Goal: Task Accomplishment & Management: Use online tool/utility

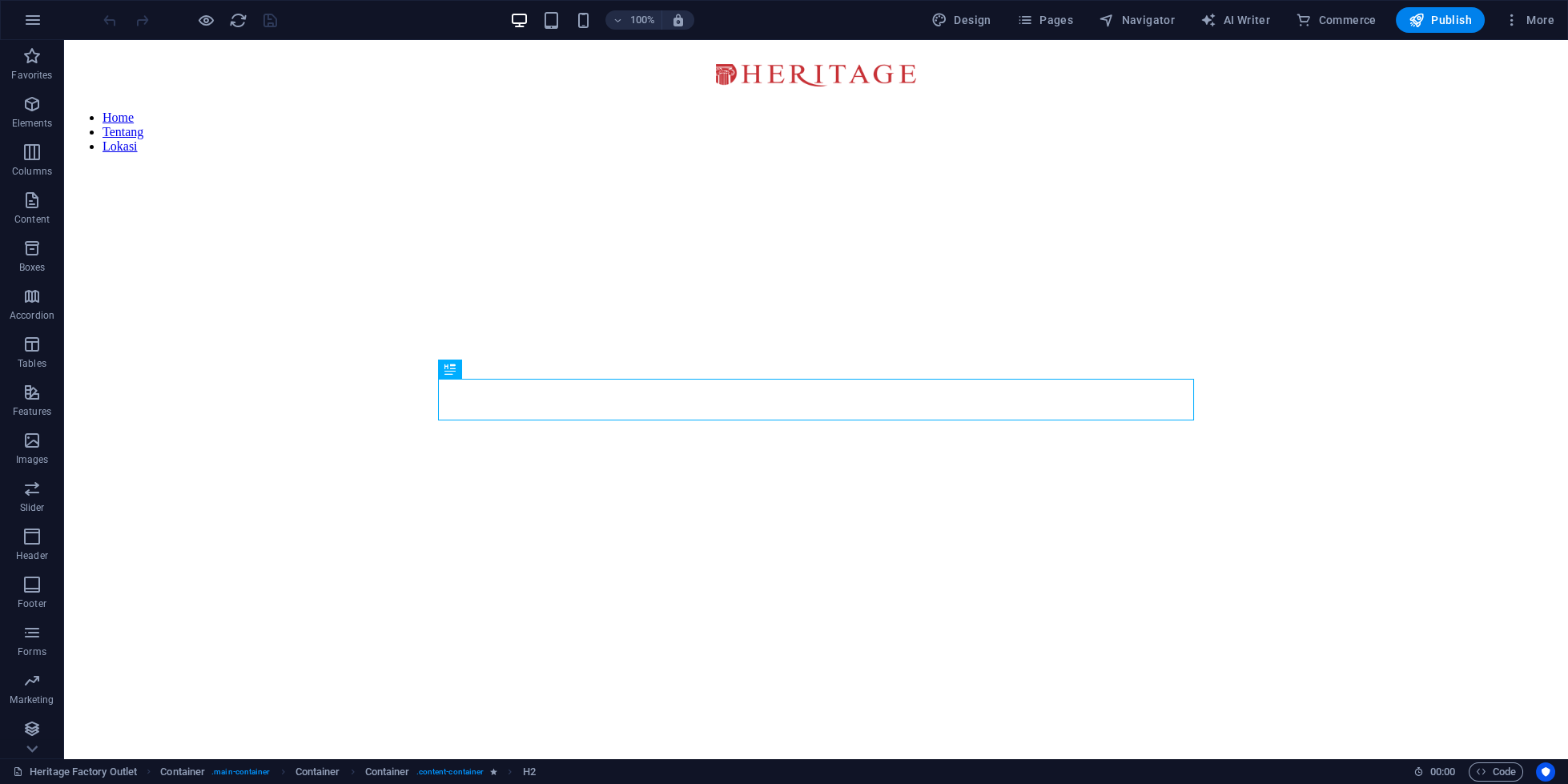
scroll to position [618, 0]
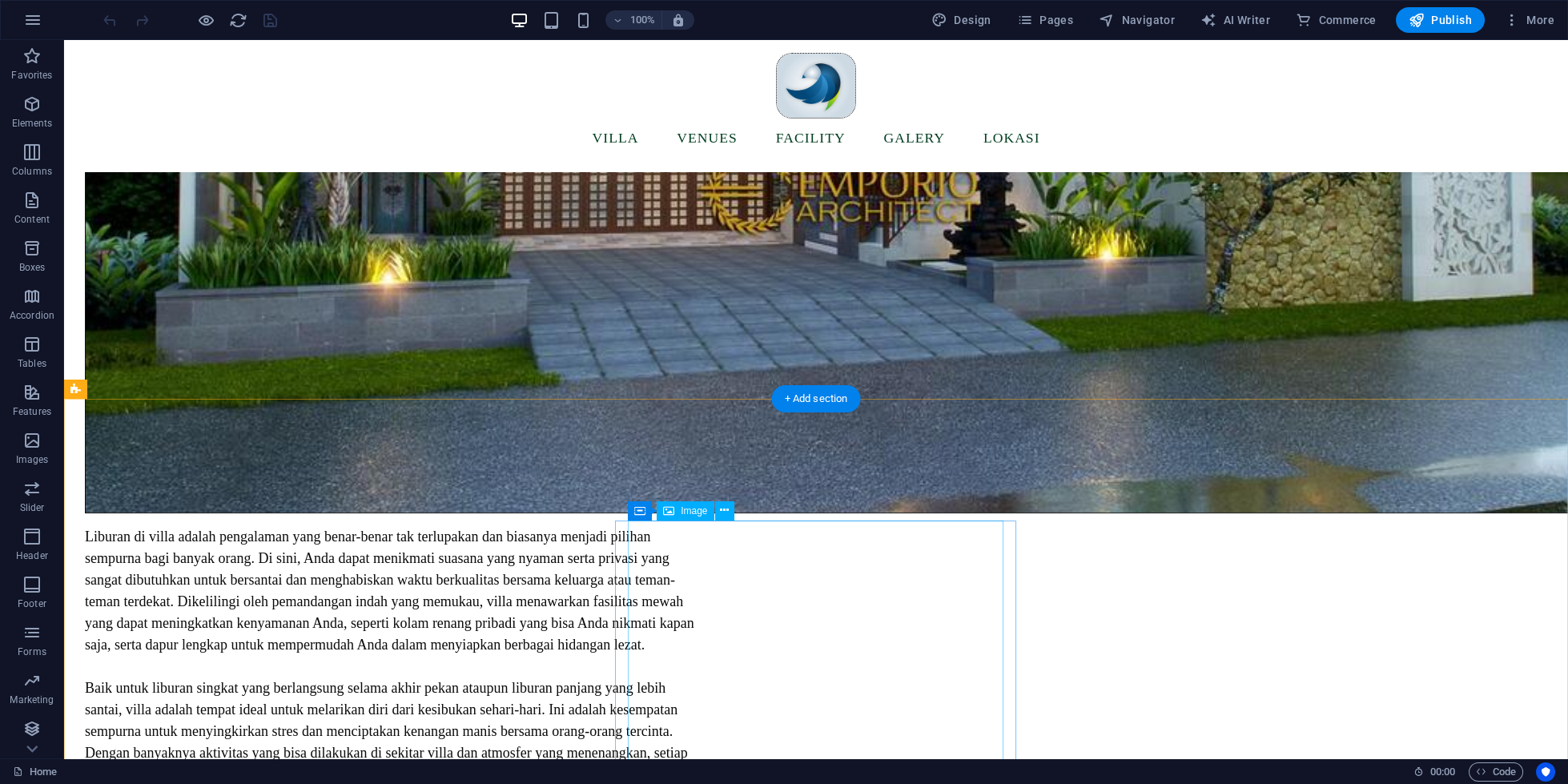
scroll to position [1620, 0]
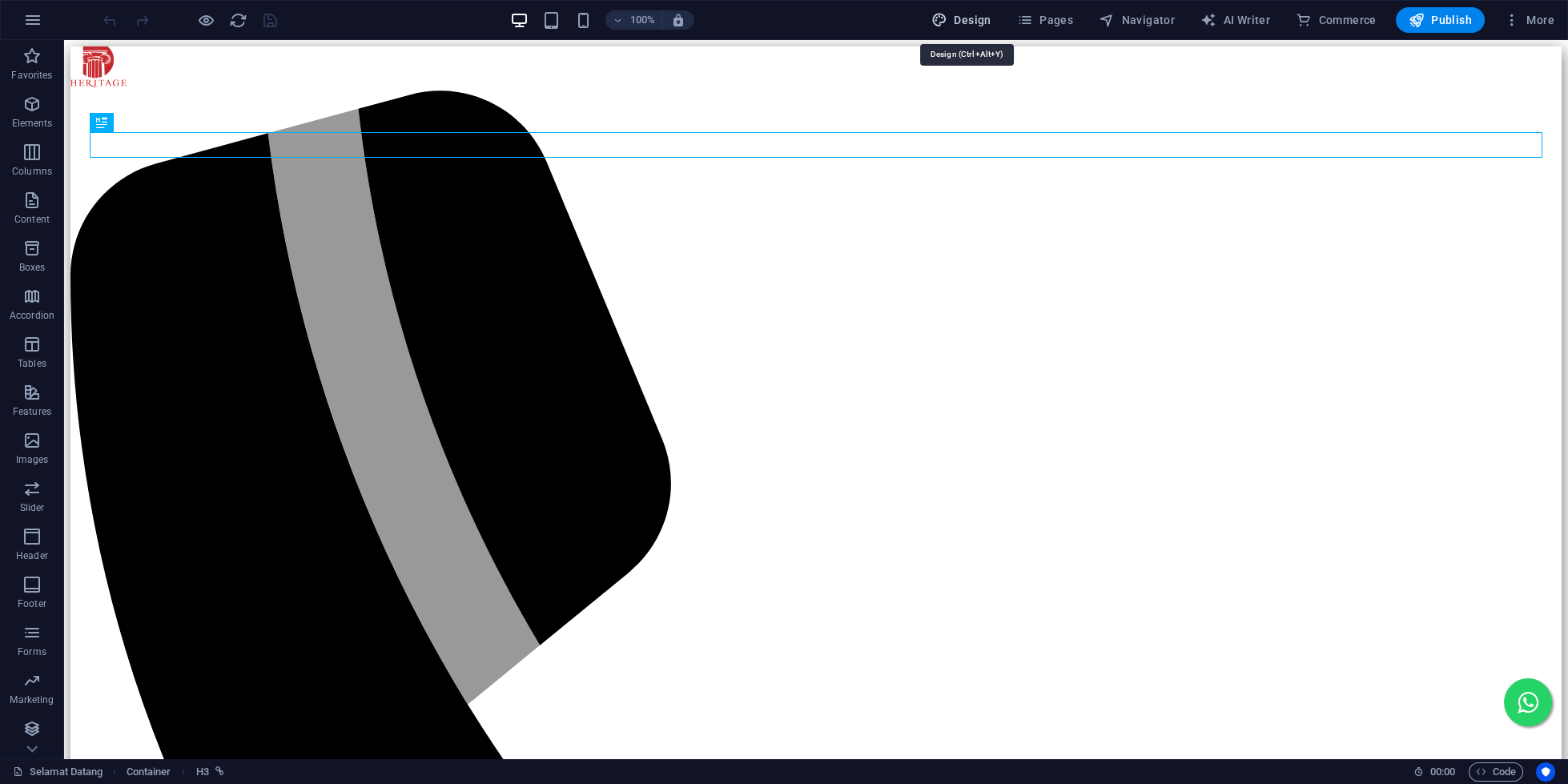
click at [970, 18] on span "Design" at bounding box center [962, 19] width 60 height 16
select select "px"
select select "300"
select select "px"
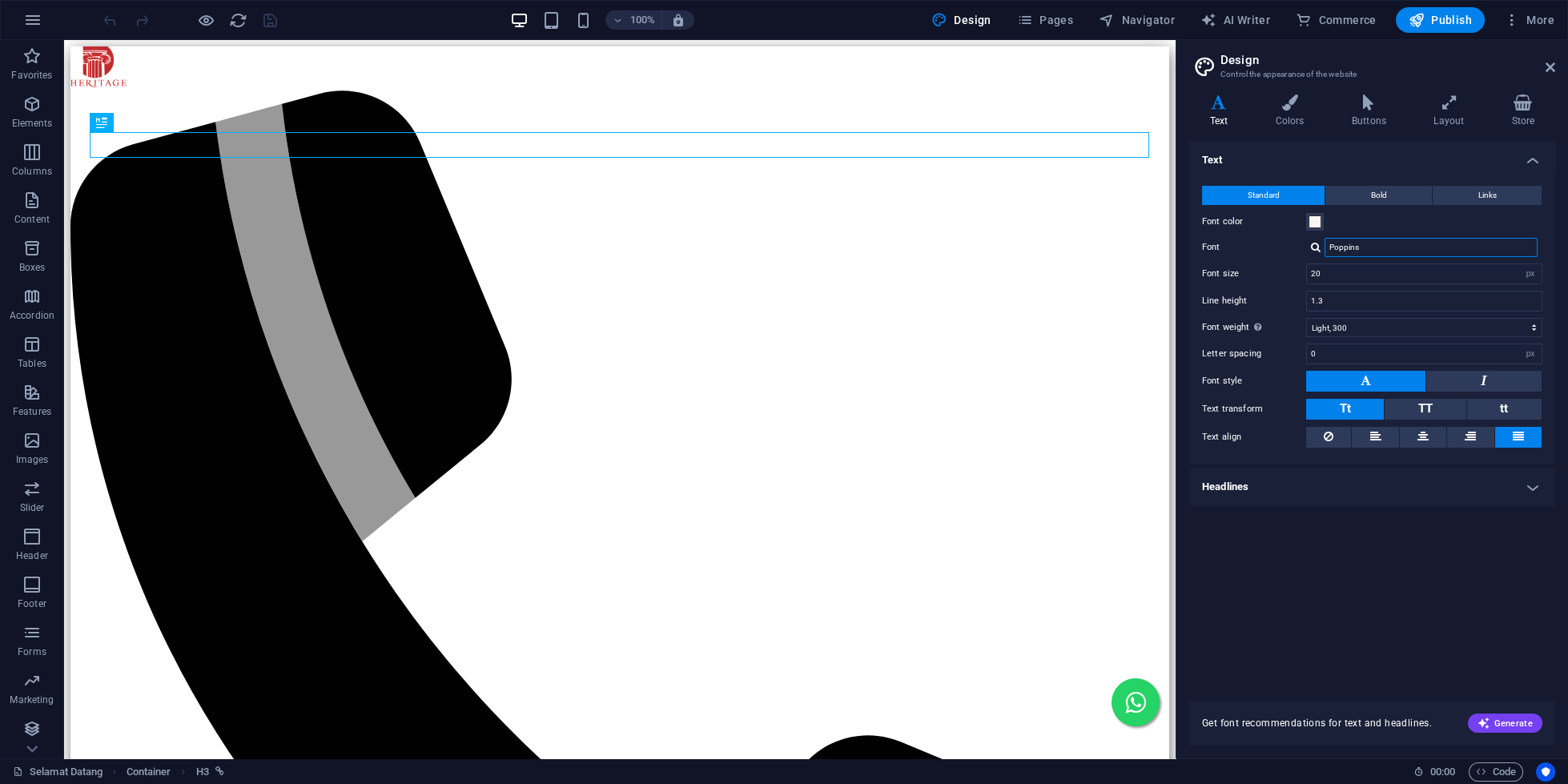
click at [1399, 246] on input "Poppins" at bounding box center [1430, 247] width 213 height 19
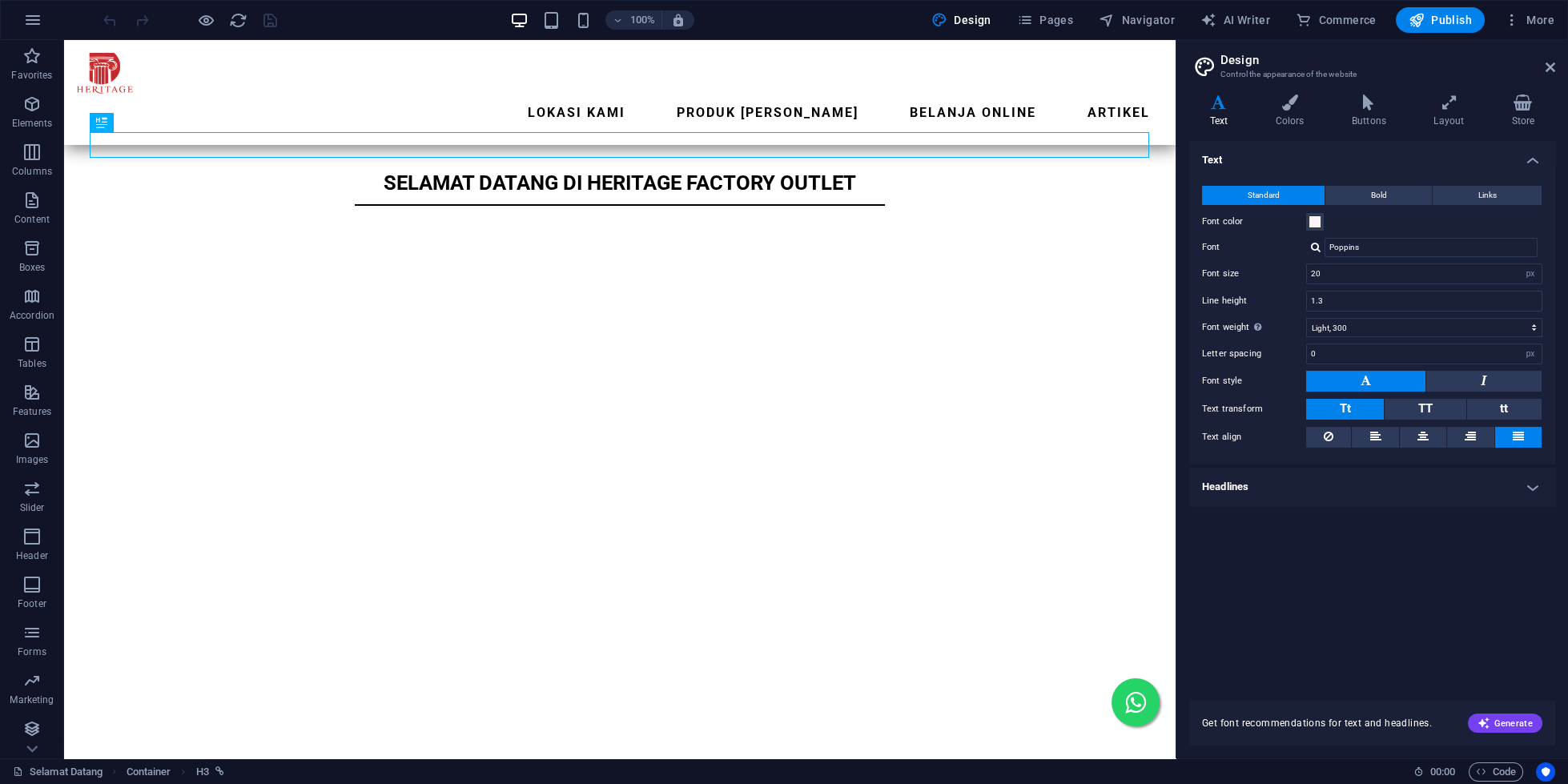
click at [1319, 244] on div at bounding box center [1316, 247] width 10 height 10
click at [1391, 307] on div "Poppins" at bounding box center [1435, 309] width 212 height 17
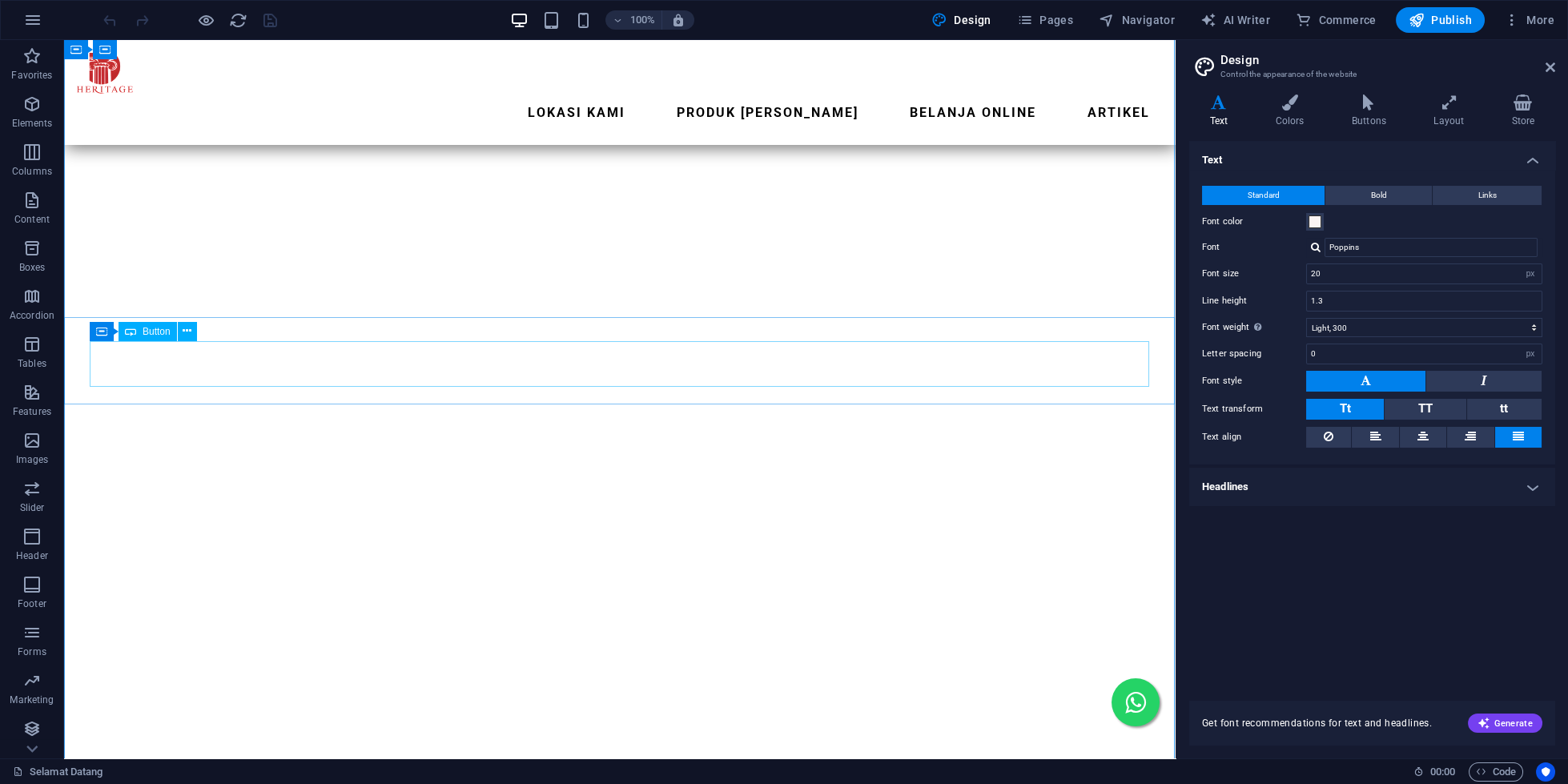
scroll to position [551, 0]
click at [1385, 247] on input "Poppins" at bounding box center [1430, 247] width 213 height 19
click at [1317, 246] on div at bounding box center [1316, 247] width 10 height 10
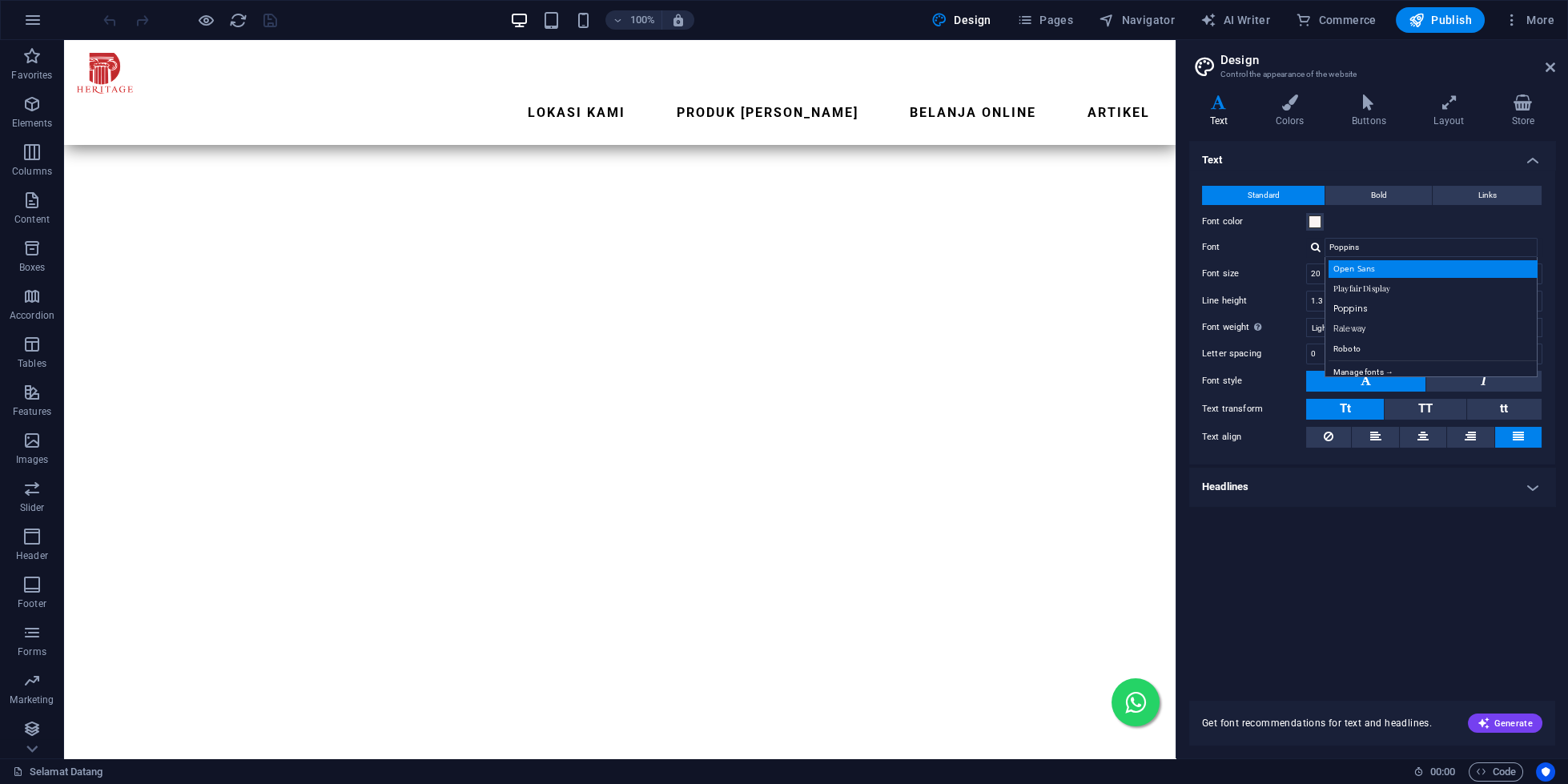
click at [1370, 268] on div "Open Sans" at bounding box center [1435, 269] width 212 height 17
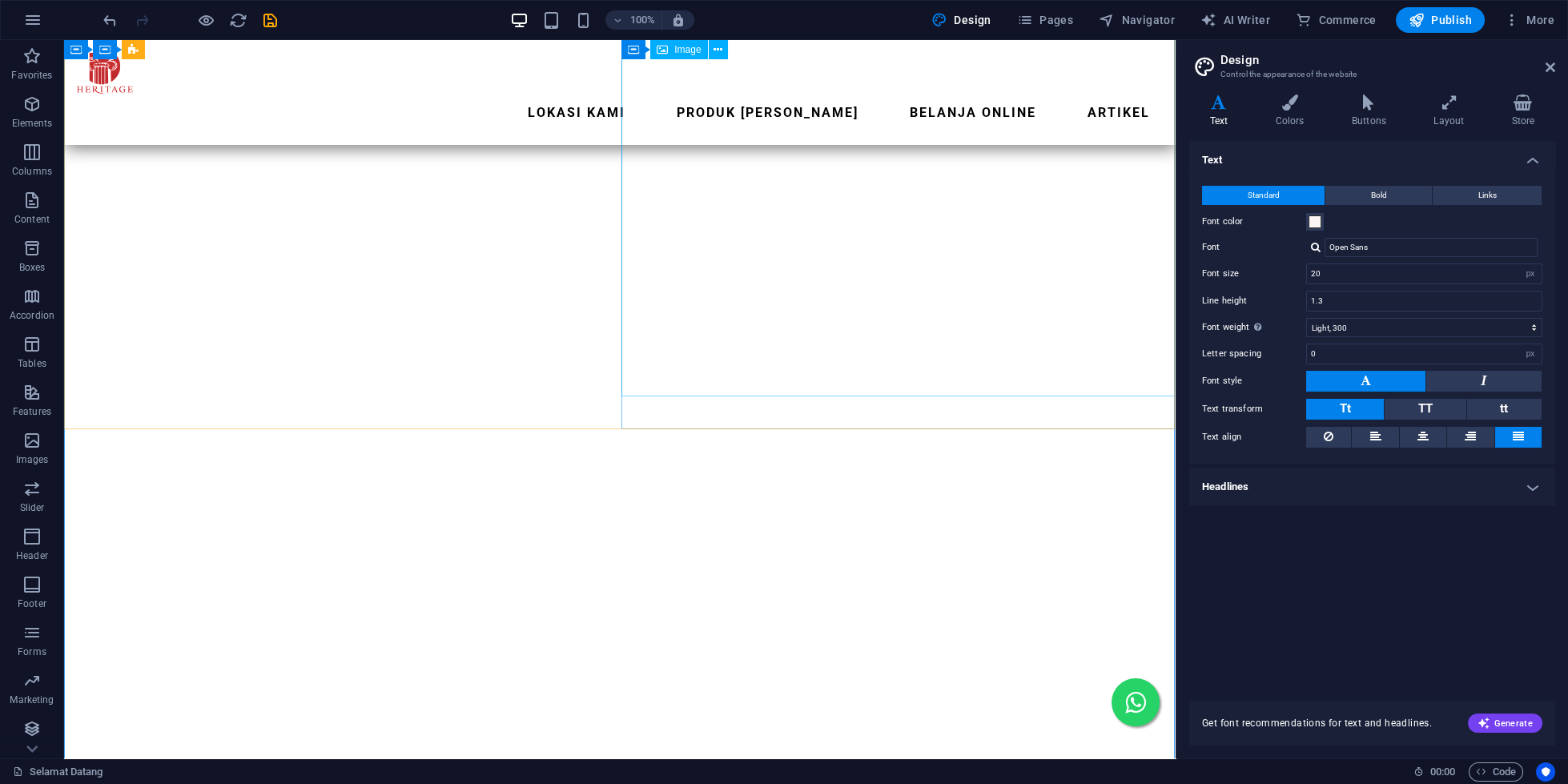
scroll to position [1240, 0]
click at [1312, 244] on div at bounding box center [1316, 247] width 10 height 10
click at [1363, 299] on div "Open Sans Playfair Display Poppins Raleway Roboto Manage fonts →" at bounding box center [1430, 317] width 213 height 120
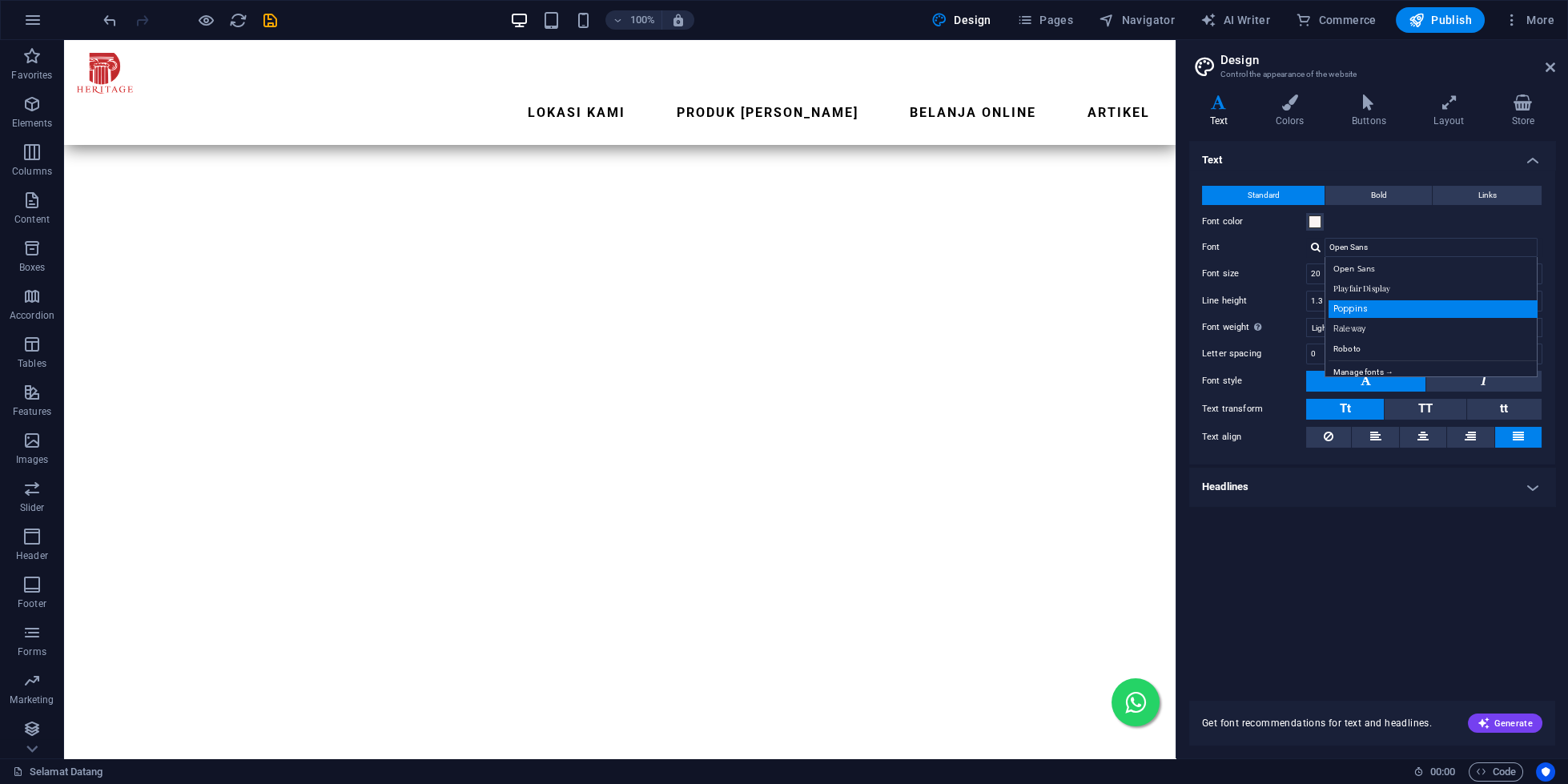
click at [1362, 311] on div "Poppins" at bounding box center [1435, 309] width 212 height 17
type input "Poppins"
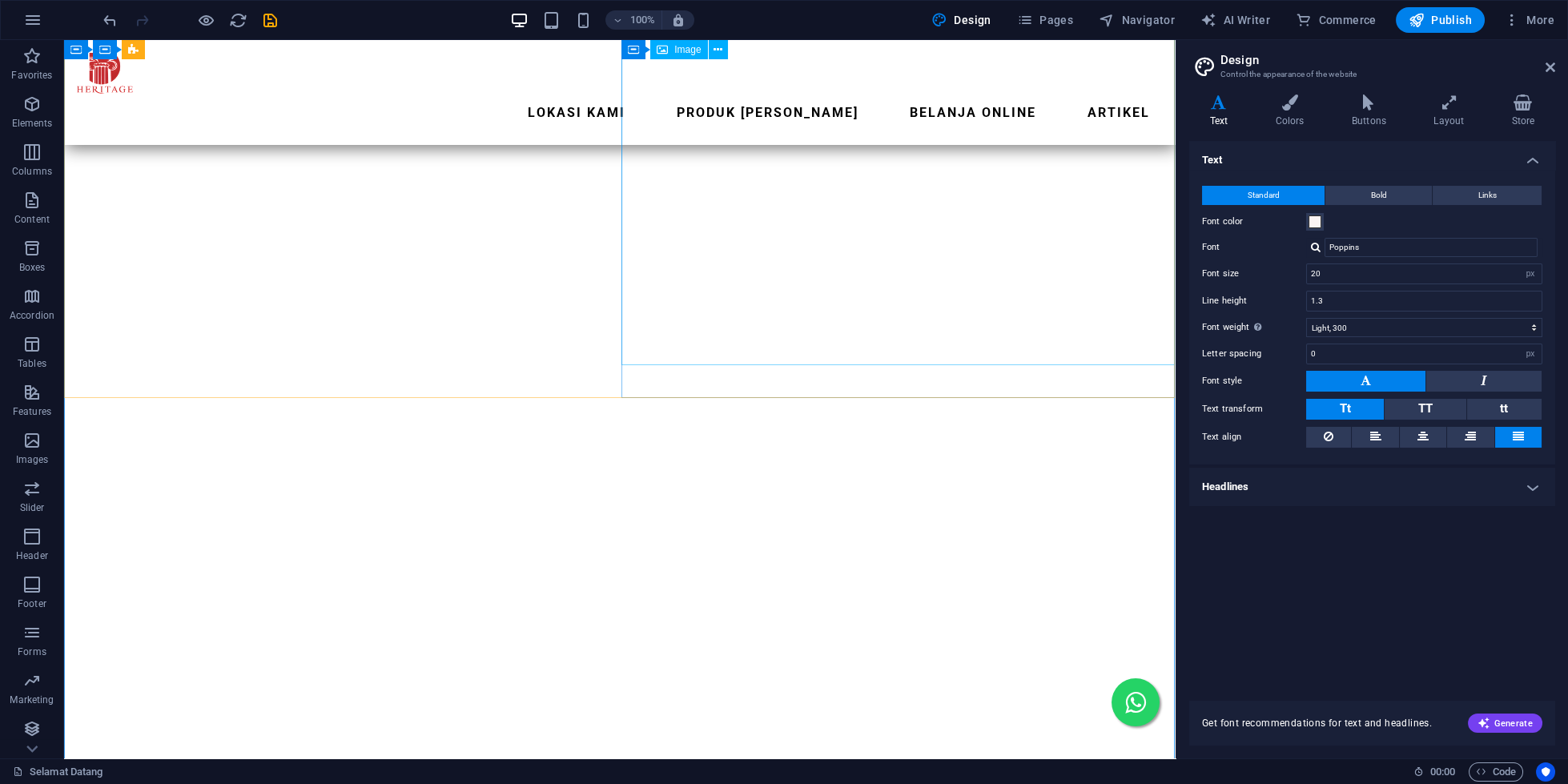
scroll to position [1378, 0]
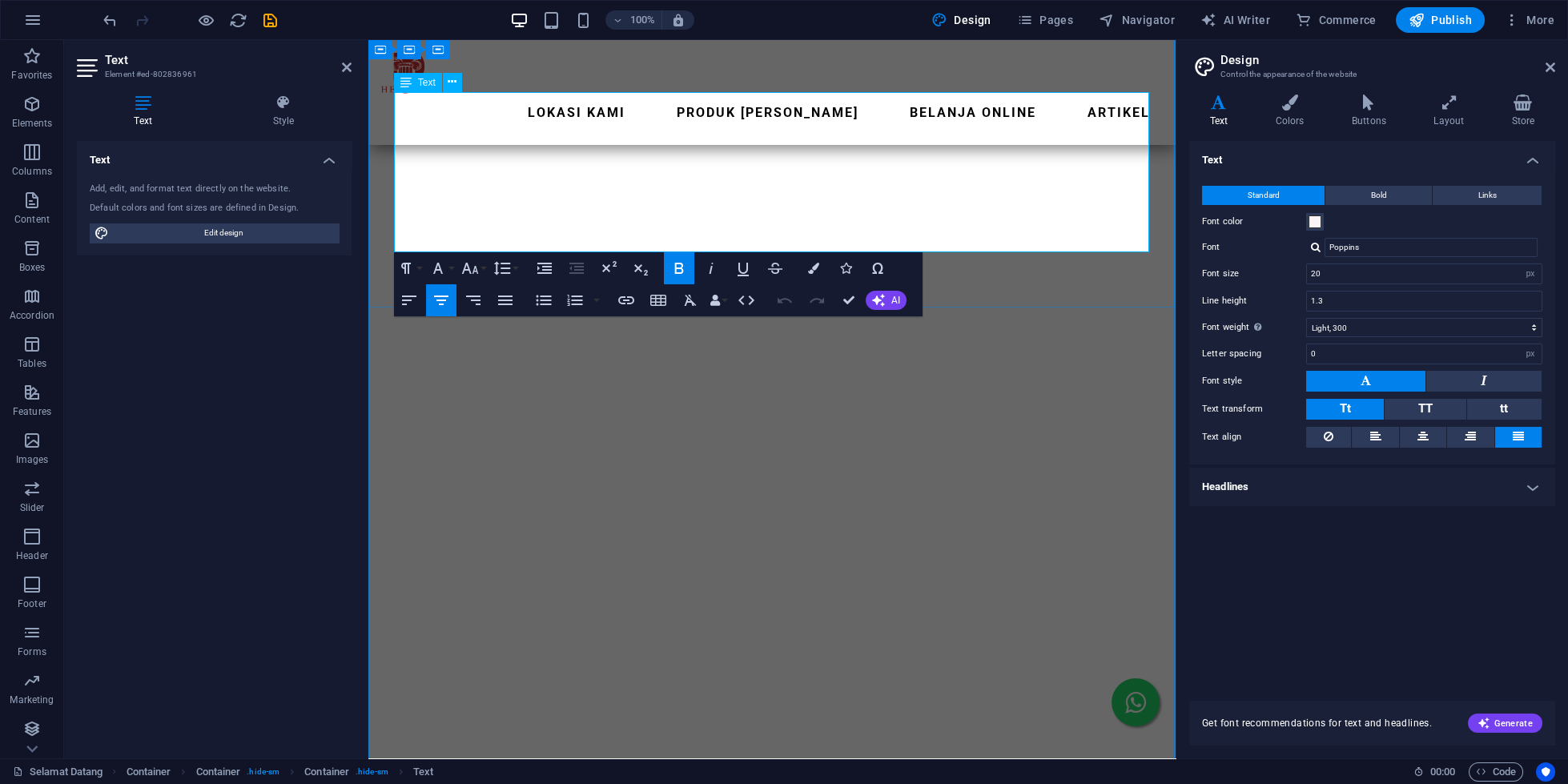
scroll to position [1073, 0]
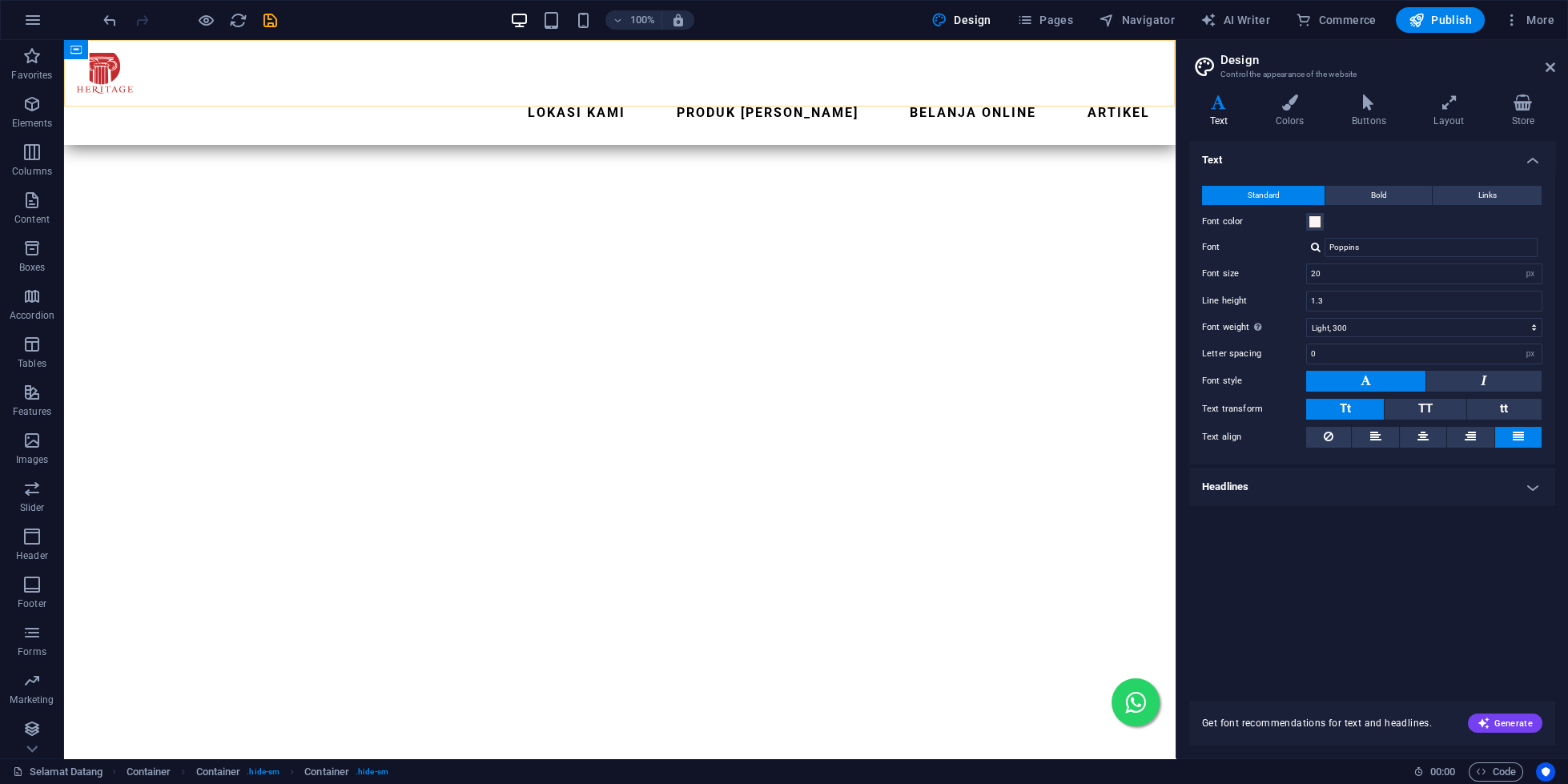
scroll to position [138, 0]
click at [271, 18] on icon "save" at bounding box center [270, 20] width 18 height 18
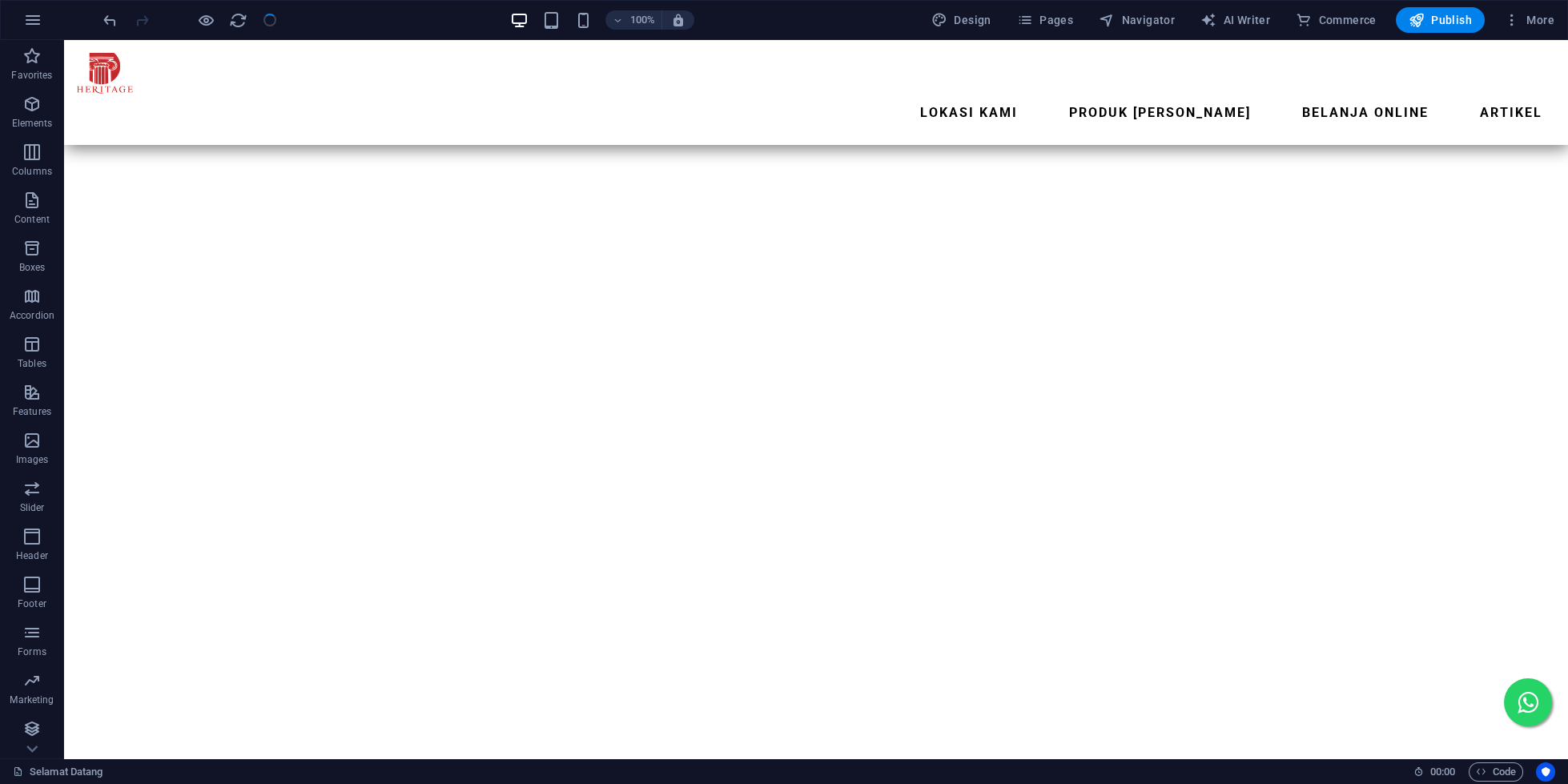
scroll to position [269, 0]
drag, startPoint x: 1054, startPoint y: 9, endPoint x: 1039, endPoint y: 10, distance: 15.0
click at [1054, 9] on button "Pages" at bounding box center [1045, 20] width 69 height 26
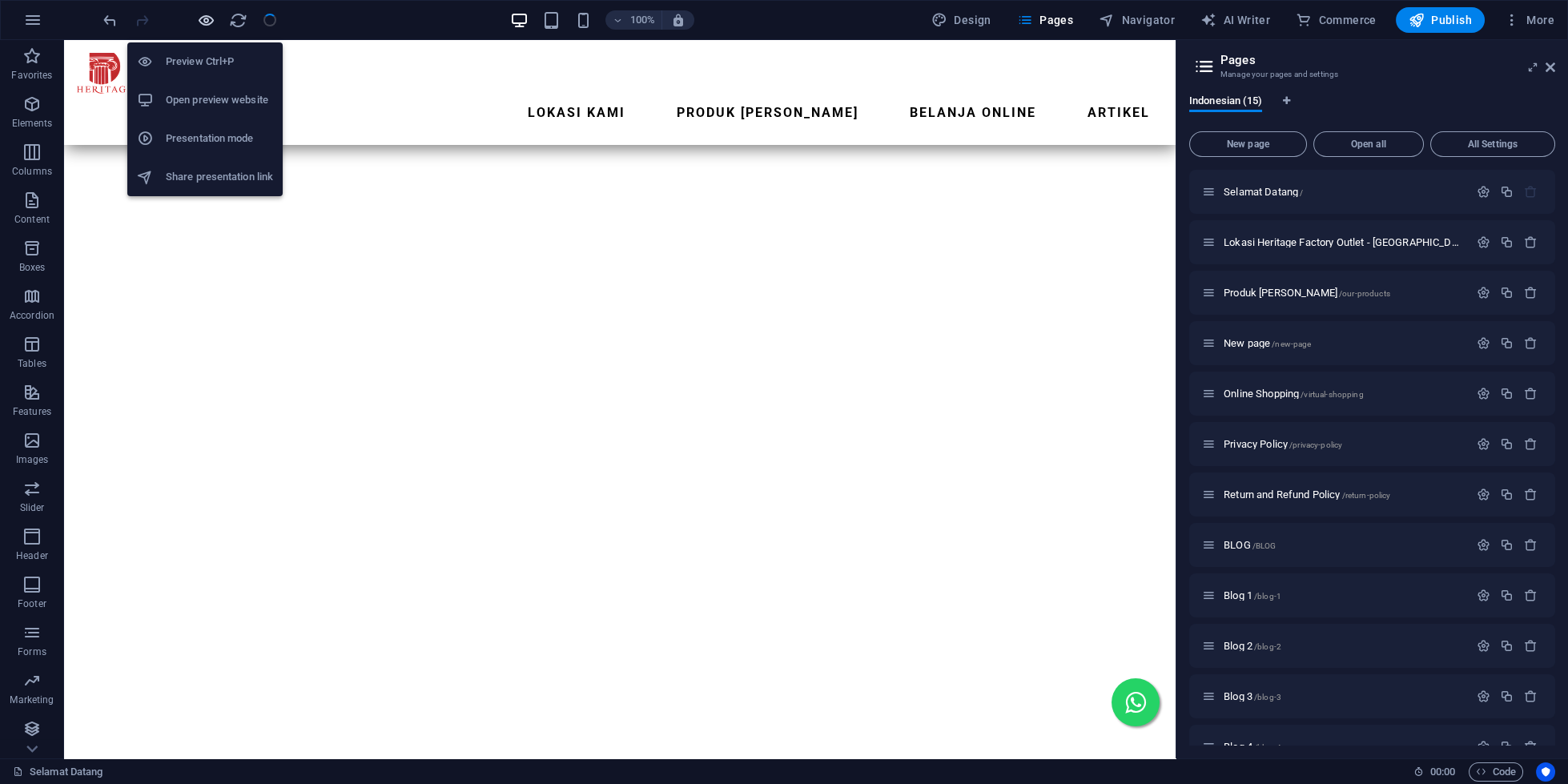
click at [212, 18] on icon "button" at bounding box center [206, 20] width 18 height 18
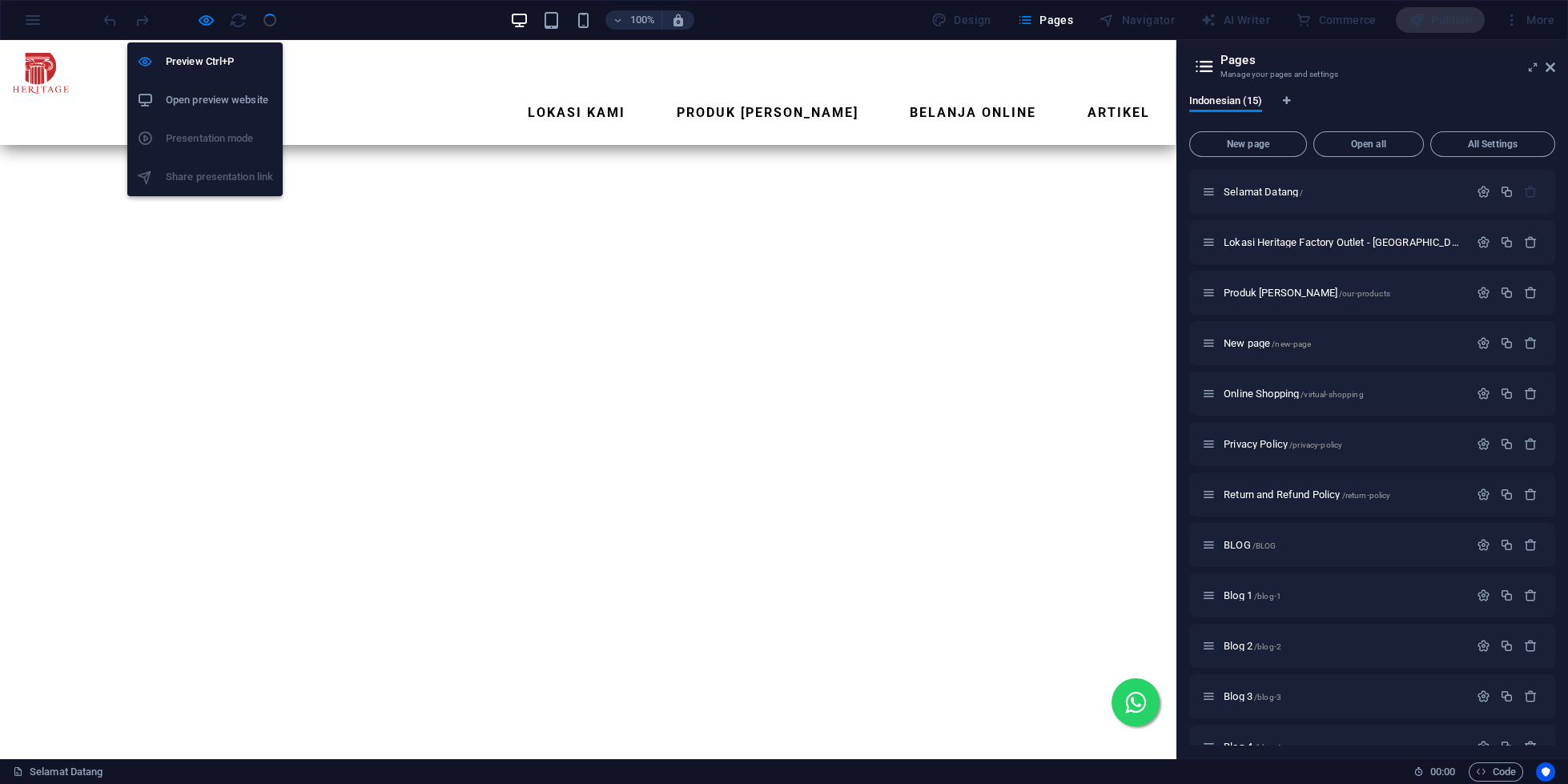
scroll to position [158, 0]
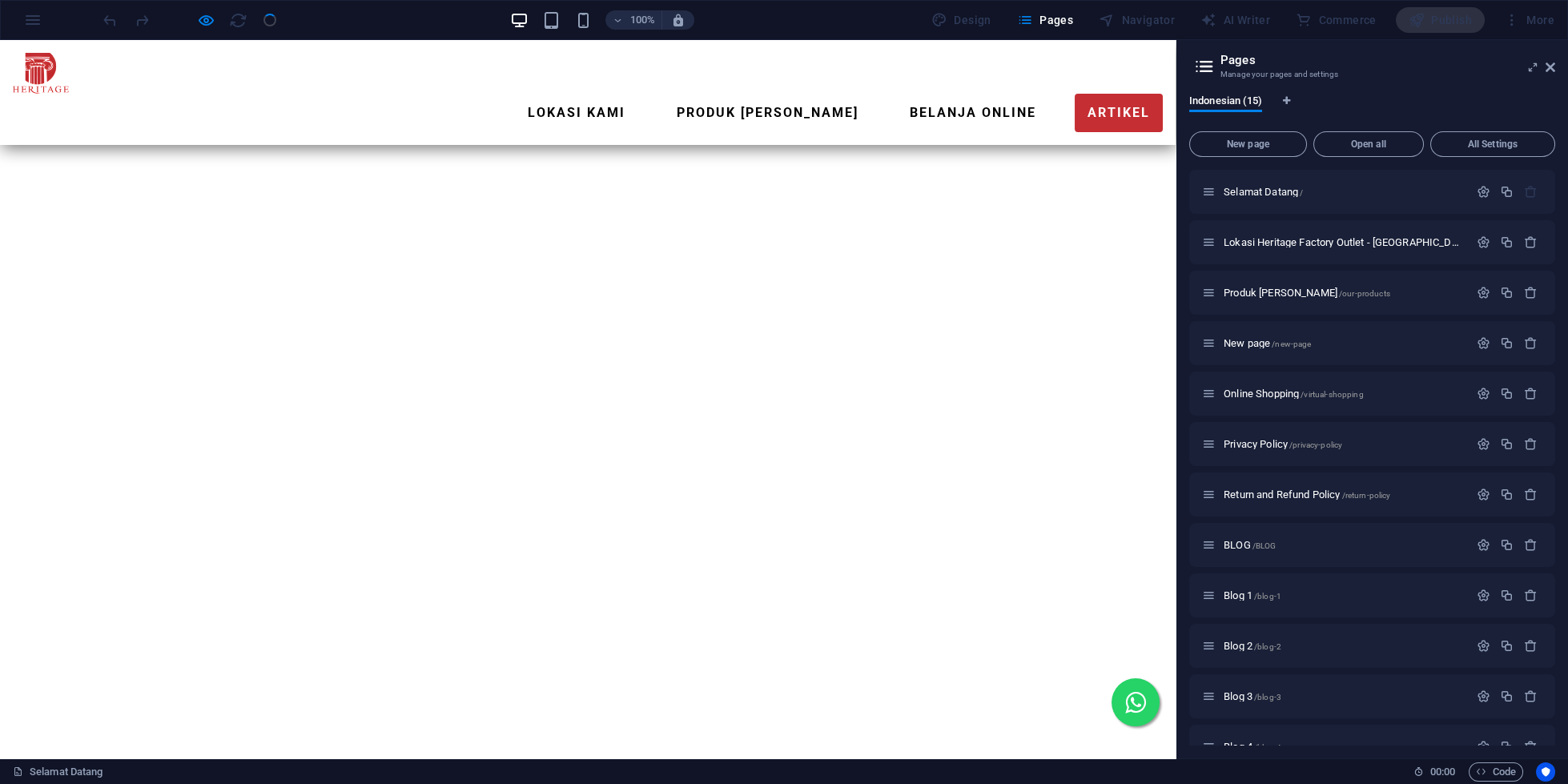
click at [1075, 93] on link "ARTIKEL" at bounding box center [1119, 113] width 88 height 38
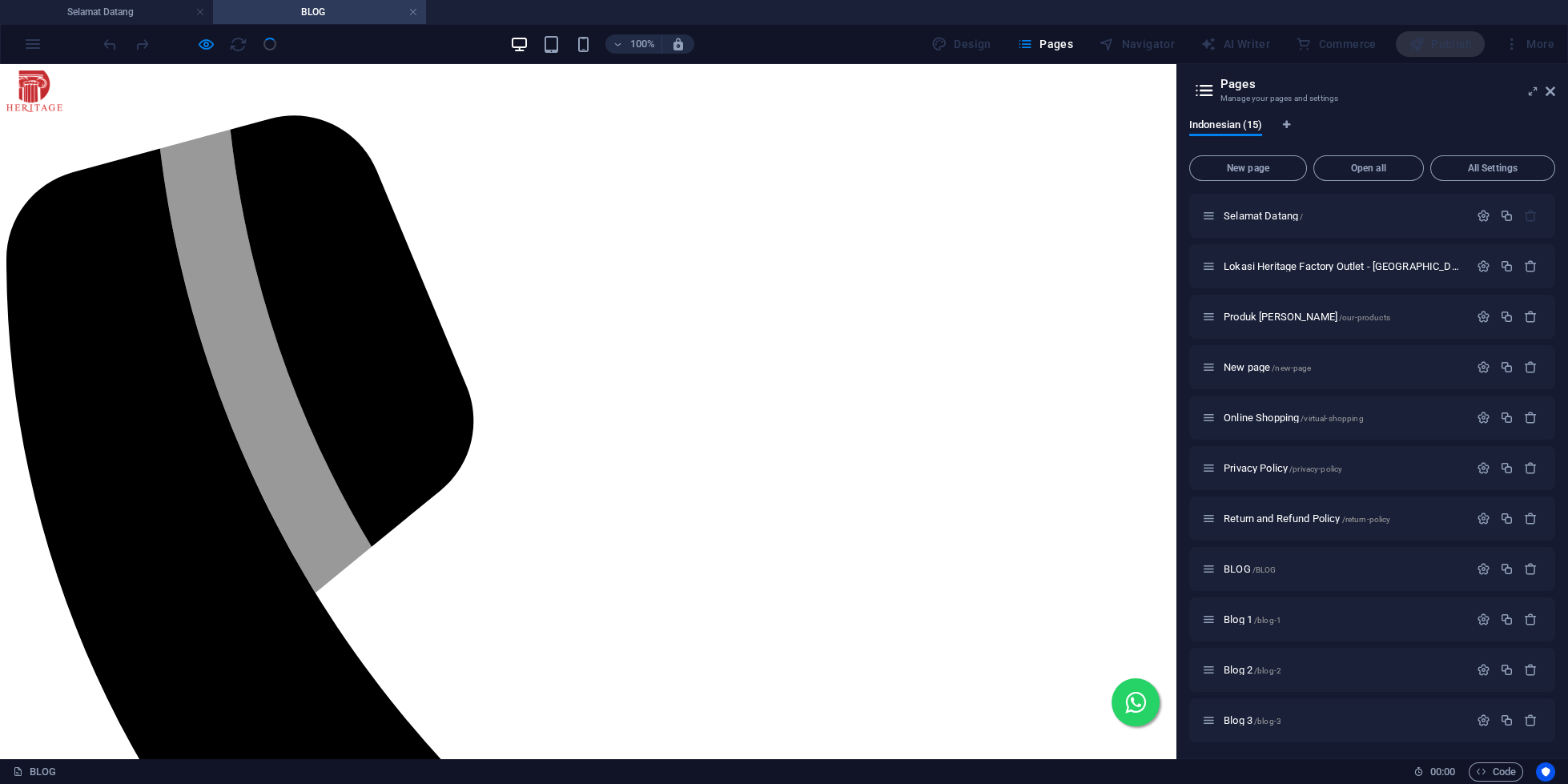
scroll to position [0, 0]
click at [91, 10] on h4 "Selamat Datang" at bounding box center [106, 12] width 213 height 18
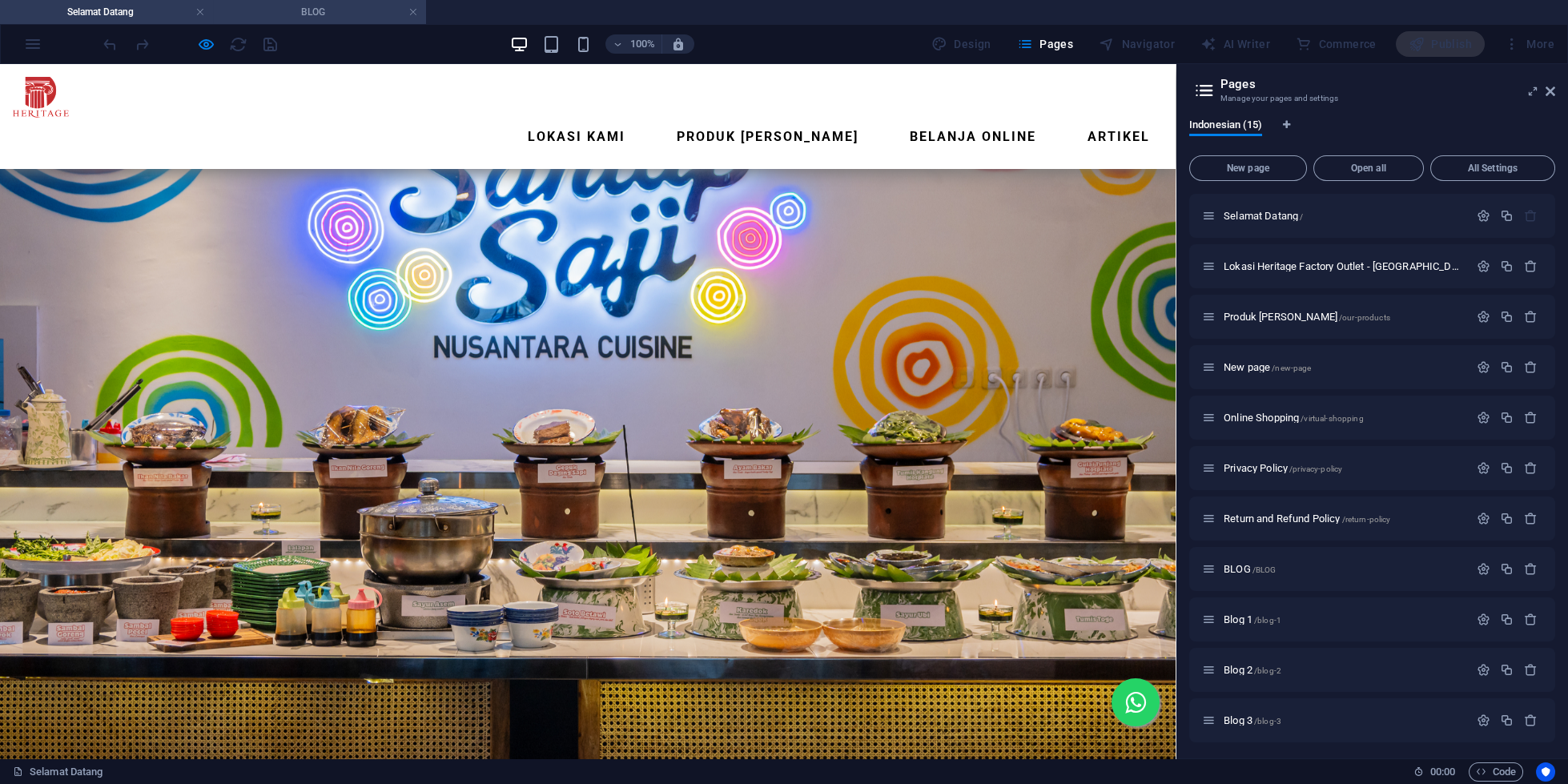
click at [331, 18] on h4 "BLOG" at bounding box center [319, 12] width 213 height 18
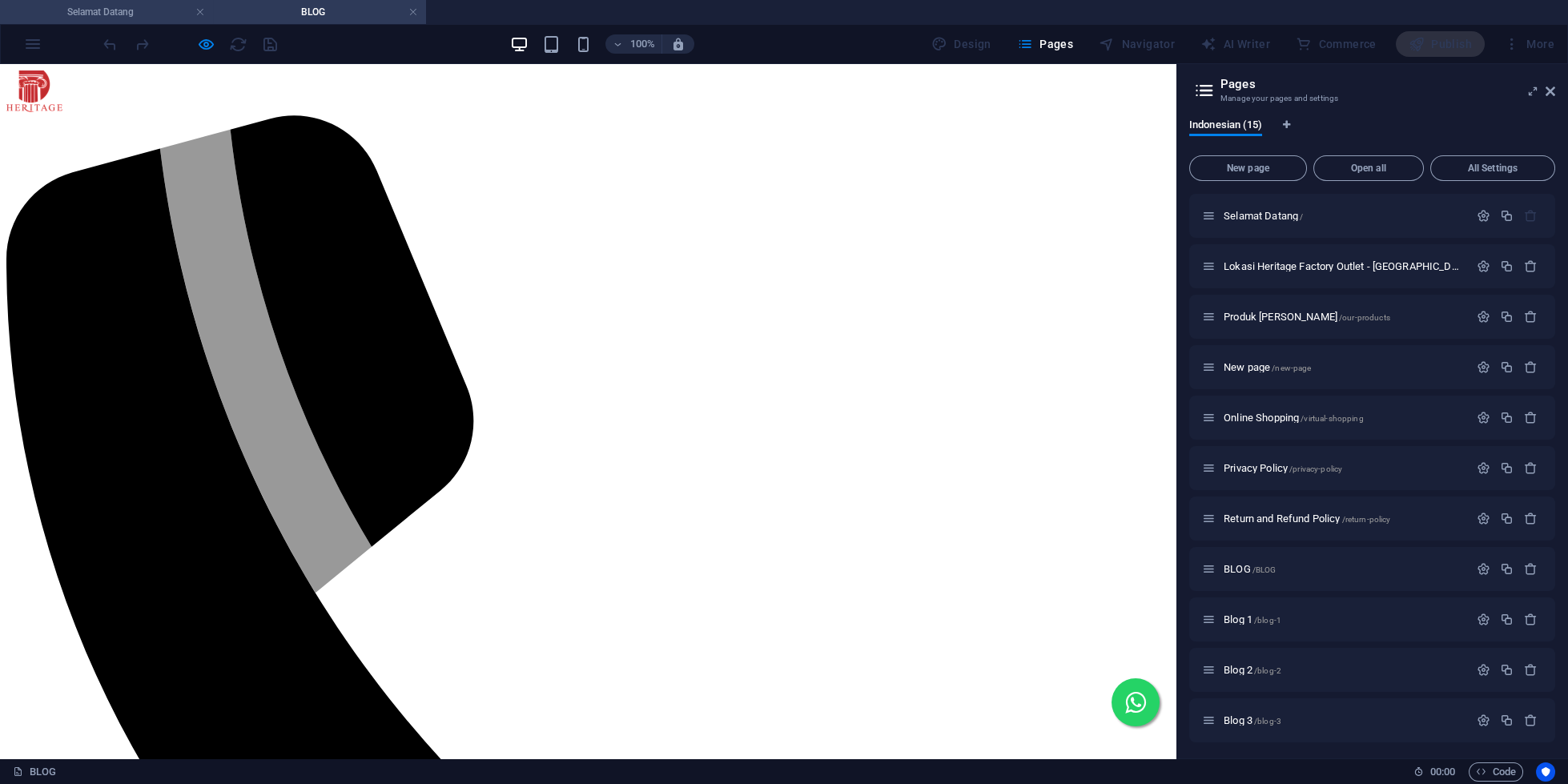
click at [140, 5] on h4 "Selamat Datang" at bounding box center [106, 12] width 213 height 18
